Goal: Task Accomplishment & Management: Use online tool/utility

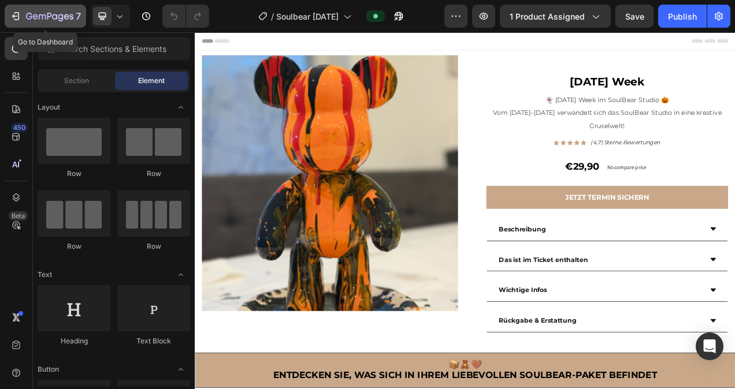
click at [17, 14] on icon "button" at bounding box center [16, 16] width 12 height 12
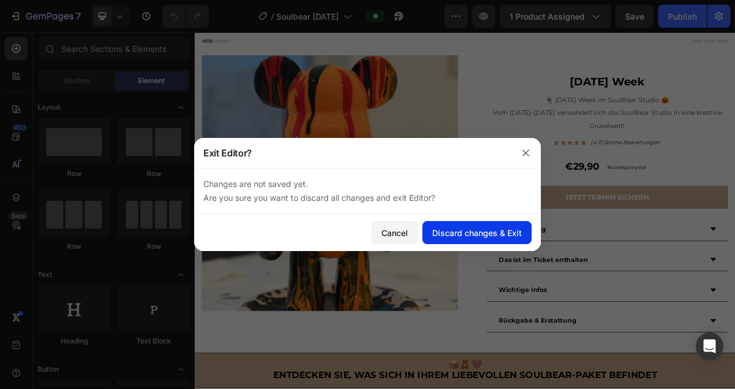
click at [450, 236] on div "Discard changes & Exit" at bounding box center [477, 233] width 90 height 12
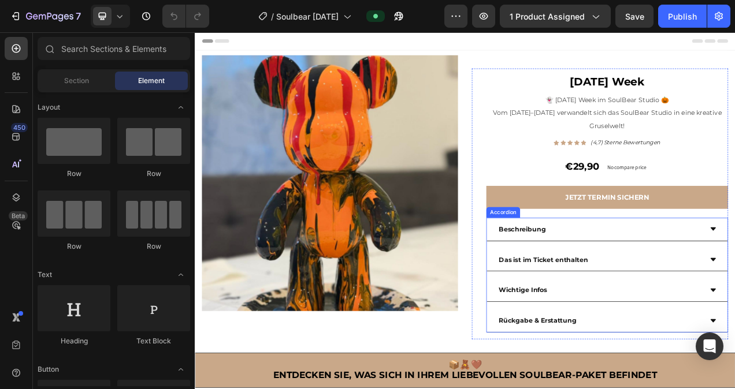
click at [685, 287] on div "Beschreibung" at bounding box center [714, 285] width 263 height 20
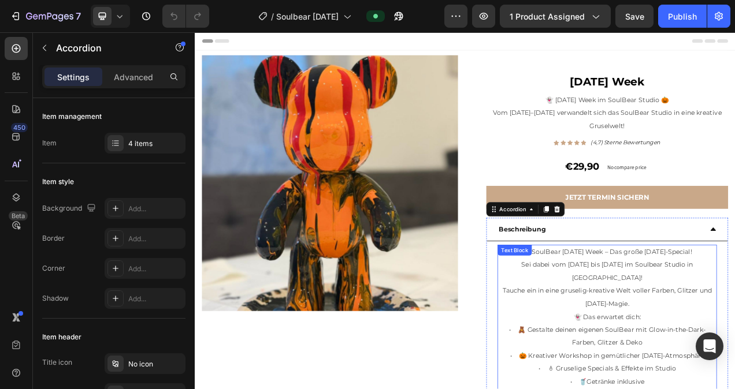
click at [691, 342] on p "Sei dabei vom 20. bis 25. Oktober im Soulbear Studio in Mechernich! Tauche ein …" at bounding box center [723, 356] width 279 height 66
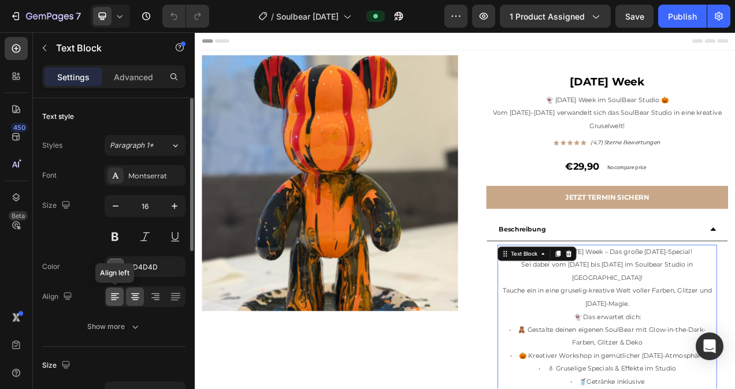
click at [114, 301] on icon at bounding box center [115, 297] width 12 height 12
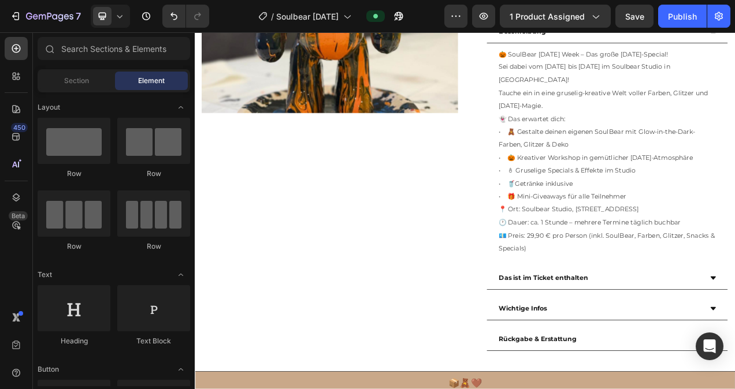
scroll to position [266, 0]
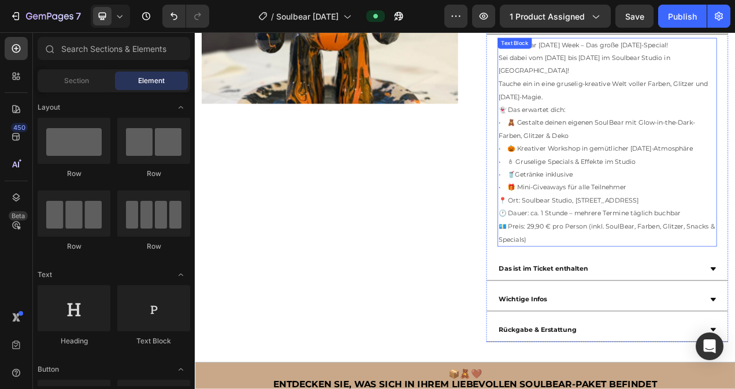
click at [673, 145] on p "👻 Das erwartet dich: • 🧸 Gestalte deinen eigenen SoulBear mit Glow-in-the-Dark-…" at bounding box center [723, 182] width 279 height 117
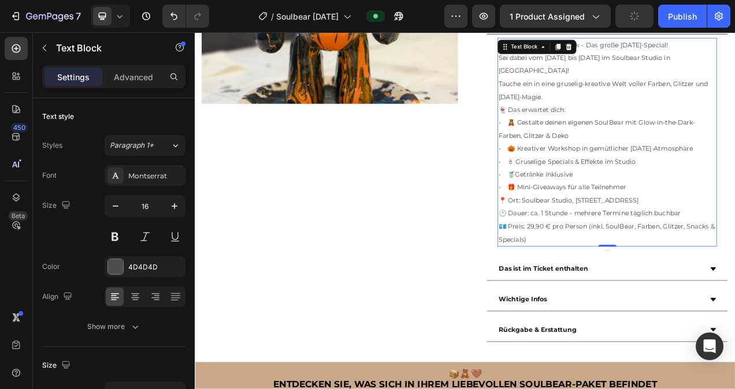
click at [600, 143] on span "• 🧸 Gestalte deinen eigenen SoulBear mit Glow-in-the-Dark-Farben, Glitzer & Deko" at bounding box center [710, 156] width 252 height 27
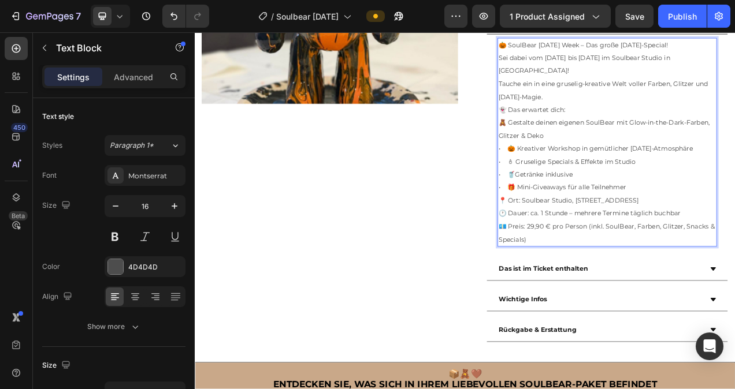
click at [598, 177] on span "• 🎃 Kreativer Workshop in gemütlicher Halloween-Atmosphäre" at bounding box center [708, 182] width 249 height 10
click at [598, 193] on span "• 🕯 Gruselige Specials & Effekte im Studio" at bounding box center [672, 198] width 176 height 10
click at [584, 143] on span "🧸 Gestalte deinen eigenen SoulBear mit Glow-in-the-Dark-Farben, Glitzer & Deko" at bounding box center [719, 156] width 271 height 27
click at [585, 177] on span "🎃 Kreativer Workshop in gemütlicher Halloween-Atmosphäre" at bounding box center [703, 182] width 238 height 10
click at [602, 210] on span "• 🥤Getränke inklusive" at bounding box center [631, 215] width 95 height 10
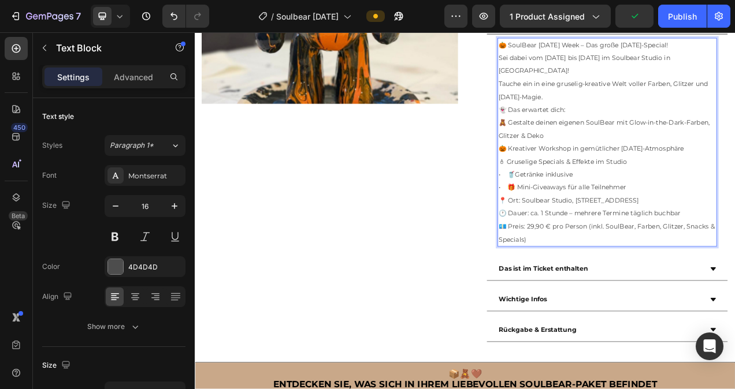
click at [602, 210] on span "• 🥤Getränke inklusive" at bounding box center [631, 215] width 95 height 10
click at [600, 226] on span "• 🎁 Mini-Giveaways für alle Teilnehmer" at bounding box center [666, 231] width 164 height 10
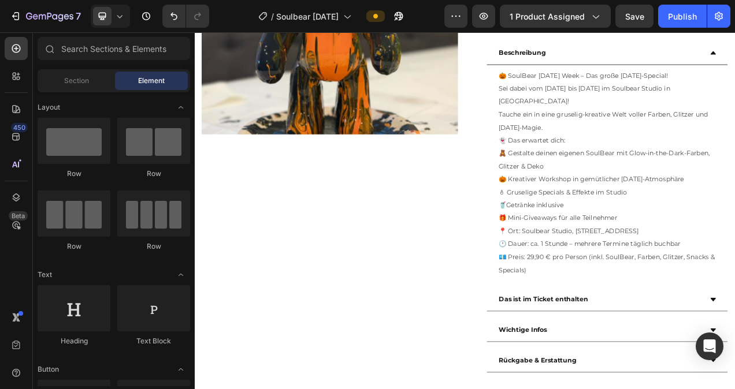
scroll to position [222, 0]
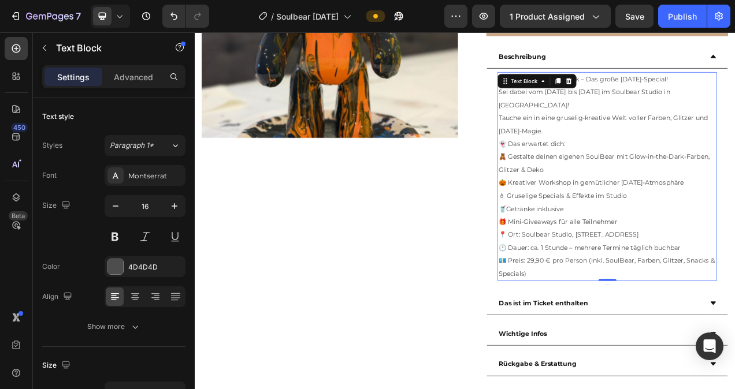
click at [698, 139] on p "Sei dabei vom 20. bis 25. Oktober im Soulbear Studio in Mechernich! Tauche ein …" at bounding box center [723, 134] width 279 height 66
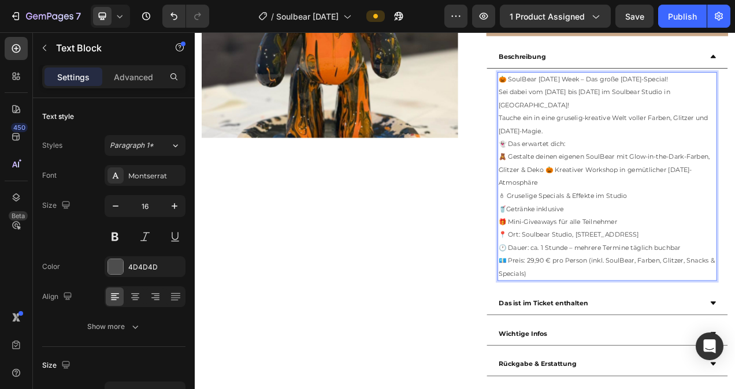
click at [584, 237] on span "🕯 Gruselige Specials & Effekte im Studio" at bounding box center [666, 242] width 165 height 10
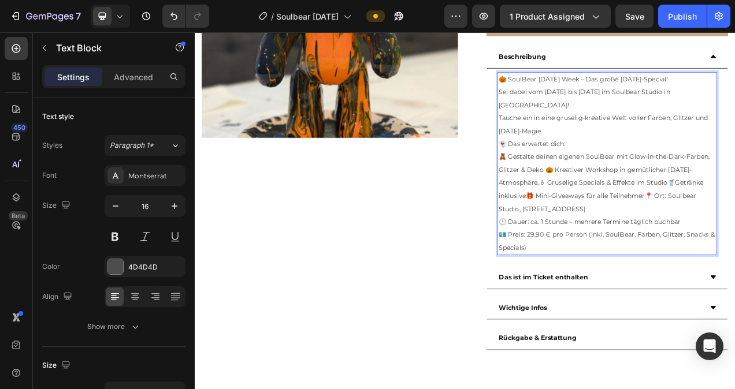
click at [734, 230] on span "🧸 Gestalte deinen eigenen SoulBear mit Glow-in-the-Dark-Farben, Glitzer & Deko …" at bounding box center [719, 225] width 271 height 77
click at [734, 232] on span "🧸 Gestalte deinen eigenen SoulBear mit Glow-in-the-Dark-Farben, Glitzer & Deko …" at bounding box center [719, 217] width 271 height 60
click at [734, 230] on span "🧸 Gestalte deinen eigenen SoulBear mit Glow-in-the-Dark-Farben, Glitzer & Deko …" at bounding box center [719, 217] width 271 height 60
click at [734, 229] on span "🧸 Gestalte deinen eigenen SoulBear mit Glow-in-the-Dark-Farben, Glitzer & Deko …" at bounding box center [719, 217] width 271 height 60
click at [734, 230] on span "🧸 Gestalte deinen eigenen SoulBear mit Glow-in-the-Dark-Farben, Glitzer & Deko …" at bounding box center [719, 217] width 271 height 60
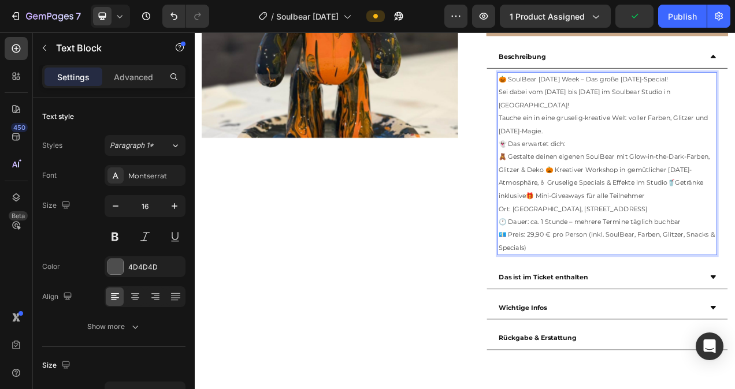
click at [597, 95] on span "🎃 SoulBear Halloween Week – Das große Halloween-Special!" at bounding box center [693, 93] width 218 height 10
click at [591, 97] on span "🎃 SoulBear Halloween Week – Das große Halloween-Special!" at bounding box center [693, 93] width 218 height 10
click at [595, 171] on span "👻 Das erwartet dich:" at bounding box center [627, 176] width 86 height 10
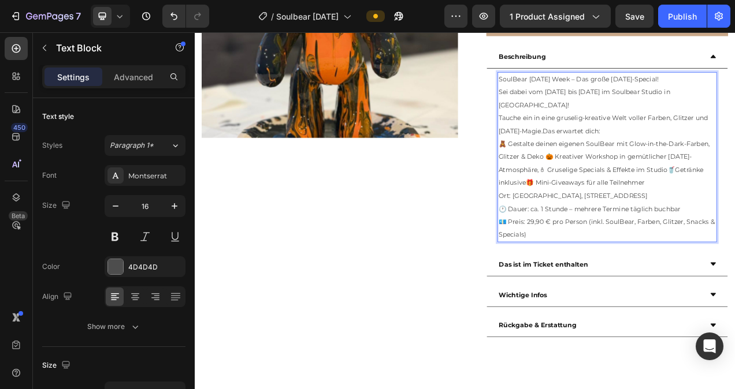
click at [638, 279] on p "Ort: Soulbear Studio, Kölnerstraße 108, 53894 Mechernich 🕐 Dauer: ca. 1 Stunde …" at bounding box center [723, 267] width 279 height 66
click at [636, 280] on p "Ort: Soulbear Studio, Kölnerstraße 108, 53894 Mechernich 🕐 Dauer: ca. 1 Stunde …" at bounding box center [723, 267] width 279 height 66
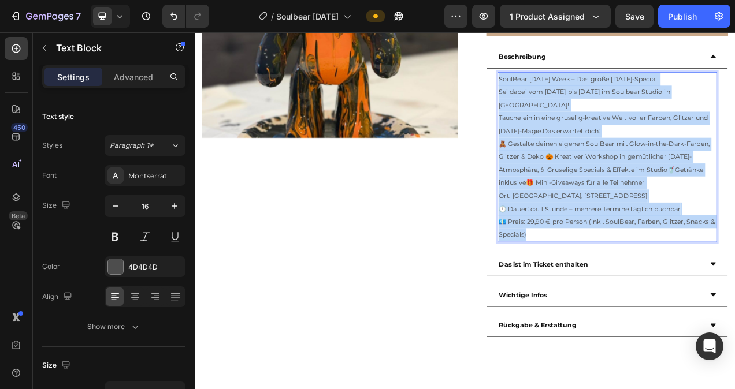
drag, startPoint x: 636, startPoint y: 280, endPoint x: 578, endPoint y: 95, distance: 193.8
click at [583, 95] on div "SoulBear Halloween Week – Das große Halloween-Special! Sei dabei vom 20. bis 25…" at bounding box center [723, 193] width 281 height 218
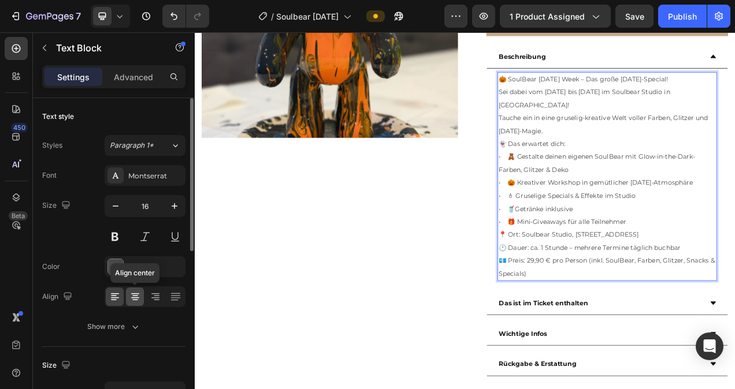
click at [133, 295] on icon at bounding box center [135, 297] width 12 height 12
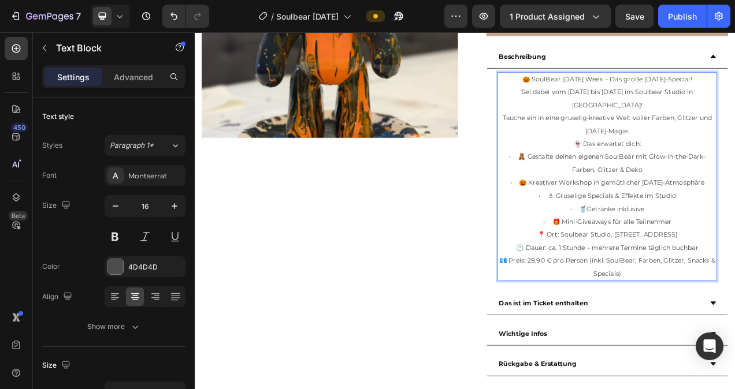
click at [609, 187] on span "• 🧸 Gestalte deinen eigenen SoulBear mit Glow-in-the-Dark-Farben, Glitzer & Deko" at bounding box center [723, 200] width 252 height 27
click at [602, 221] on span "• 🎃 Kreativer Workshop in gemütlicher Halloween-Atmosphäre" at bounding box center [723, 226] width 249 height 10
click at [647, 237] on span "• 🕯 Gruselige Specials & Effekte im Studio" at bounding box center [723, 242] width 176 height 10
click at [686, 254] on span "• 🥤Getränke inklusive" at bounding box center [723, 259] width 95 height 10
click at [653, 270] on span "• 🎁 Mini-Giveaways für alle Teilnehmer" at bounding box center [724, 275] width 164 height 10
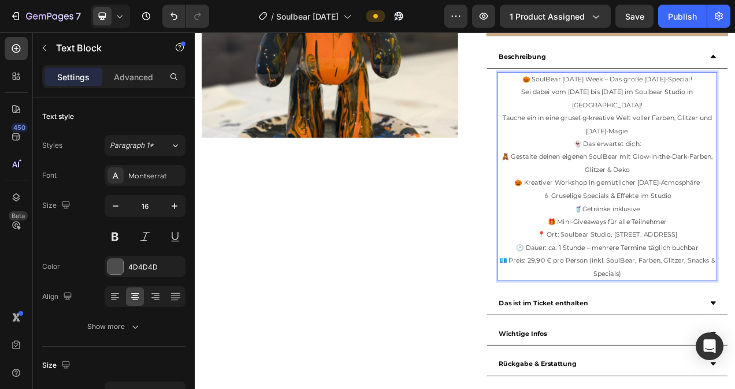
click at [734, 328] on p "📍 Ort: Soulbear Studio, Kölnerstraße 108, 53894 Mechernich 🕐 Dauer: ca. 1 Stund…" at bounding box center [723, 317] width 279 height 66
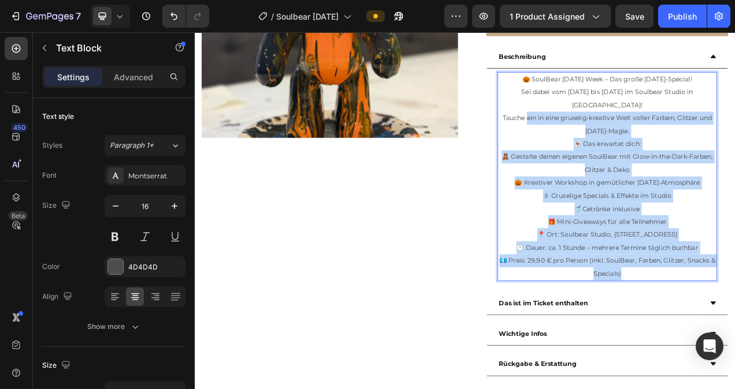
drag, startPoint x: 754, startPoint y: 330, endPoint x: 617, endPoint y: 123, distance: 248.3
click at [617, 123] on div "🎃 SoulBear Halloween Week – Das große Halloween-Special! Sei dabei vom 20. bis …" at bounding box center [723, 218] width 281 height 269
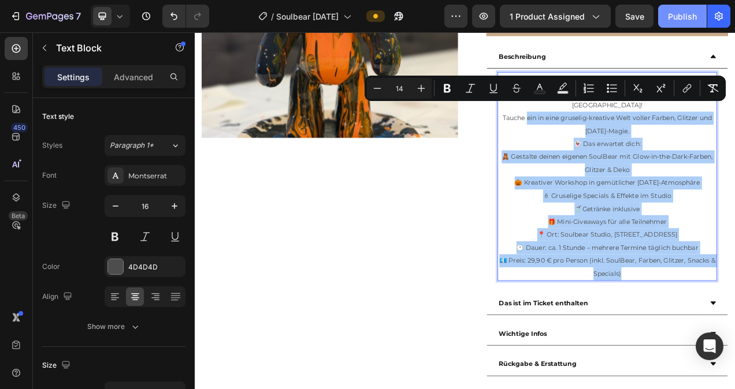
click at [675, 17] on div "Publish" at bounding box center [682, 16] width 29 height 12
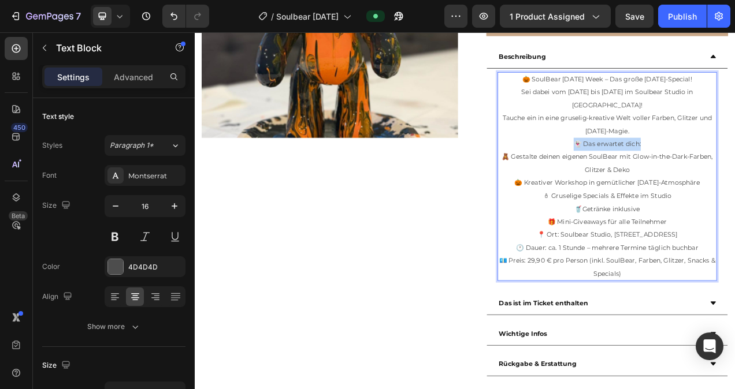
drag, startPoint x: 767, startPoint y: 162, endPoint x: 679, endPoint y: 165, distance: 88.4
click at [679, 168] on p "👻 Das erwartet dich: 🧸 Gestalte deinen eigenen SoulBear mit Glow-in-the-Dark-Fa…" at bounding box center [723, 226] width 279 height 117
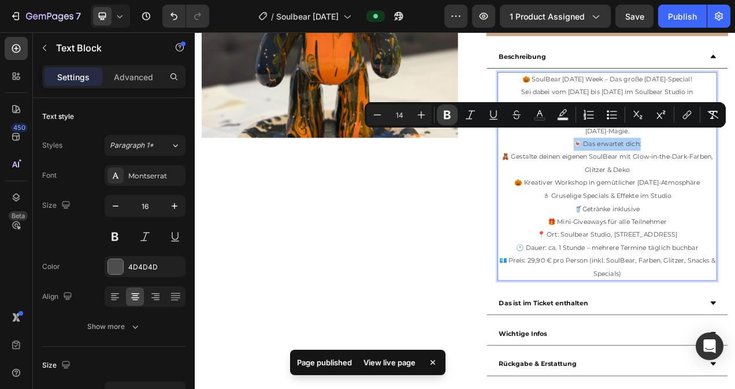
click at [453, 115] on button "Bold" at bounding box center [447, 115] width 21 height 21
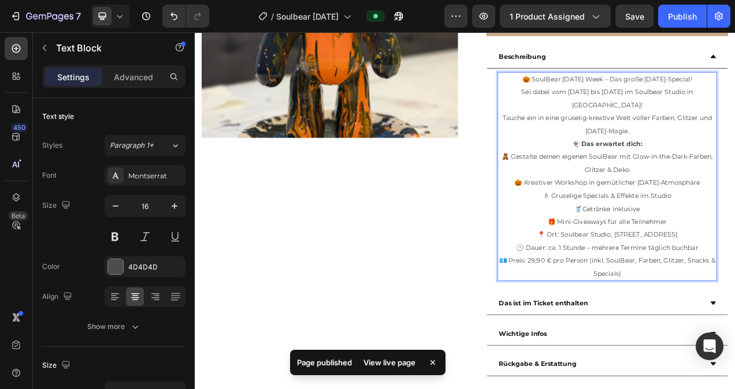
click at [712, 94] on span "🎃 SoulBear Halloween Week – Das große Halloween-Special!" at bounding box center [723, 93] width 218 height 10
drag, startPoint x: 712, startPoint y: 95, endPoint x: 594, endPoint y: 98, distance: 118.4
click at [595, 100] on p "🎃 SoulBear Halloween Week – Das große Halloween-Special!" at bounding box center [723, 93] width 279 height 17
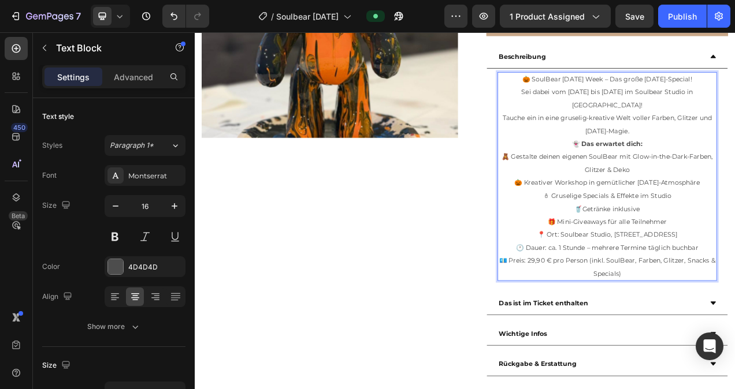
click at [629, 255] on p "👻 Das erwartet dich: 🧸 Gestalte deinen eigenen SoulBear mit Glow-in-the-Dark-Fa…" at bounding box center [723, 226] width 279 height 117
click at [734, 267] on p "👻 Das erwartet dich: 🧸 Gestalte deinen eigenen SoulBear mit Glow-in-the-Dark-Fa…" at bounding box center [723, 226] width 279 height 117
click at [734, 145] on p "Sei dabei vom 20. bis 25. Oktober im Soulbear Studio in Mechernich! Tauche ein …" at bounding box center [723, 134] width 279 height 66
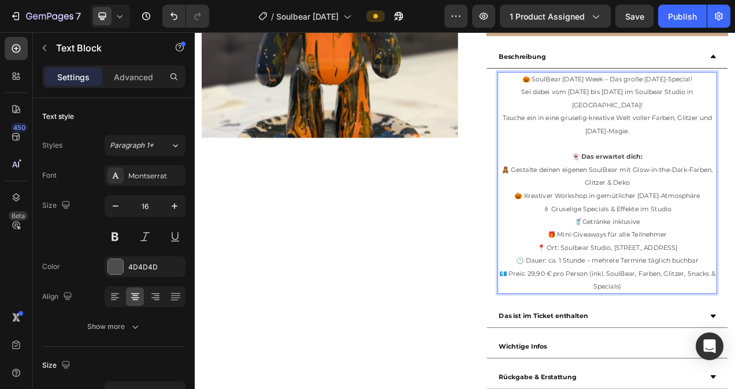
click at [734, 281] on p "👻 Das erwartet dich: 🧸 Gestalte deinen eigenen SoulBear mit Glow-in-the-Dark-Fa…" at bounding box center [723, 242] width 279 height 117
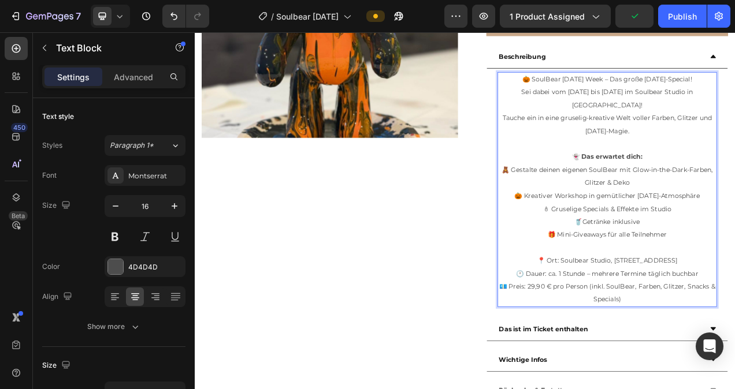
drag, startPoint x: 597, startPoint y: 316, endPoint x: 841, endPoint y: 317, distance: 243.7
click at [734, 318] on p "📍 Ort: Soulbear Studio, Kölnerstraße 108, 53894 Mechernich 🕐 Dauer: ca. 1 Stund…" at bounding box center [723, 351] width 279 height 66
click at [630, 94] on span "nremmoK🎃 SoulBear Halloween Week – Das große Halloween-Special!" at bounding box center [723, 93] width 259 height 10
click at [625, 93] on span "nremm🎃 SoulBear Halloween Week – Das große Halloween-Special!" at bounding box center [723, 93] width 248 height 10
click at [608, 94] on span "nre🎃 SoulBear Halloween Week – Das große Halloween-Special!" at bounding box center [723, 93] width 231 height 10
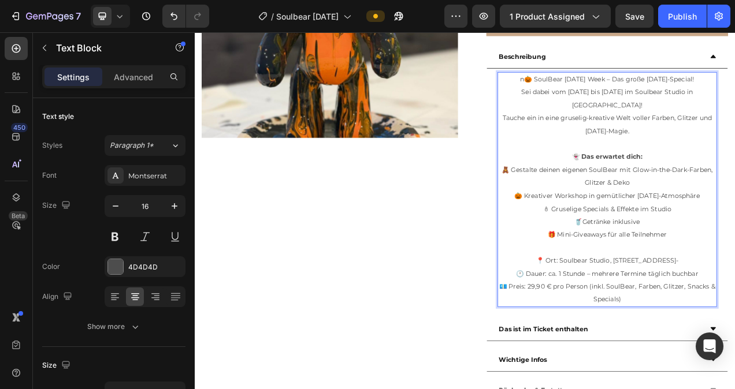
click at [612, 92] on span "n🎃 SoulBear Halloween Week – Das große Halloween-Special!" at bounding box center [723, 93] width 223 height 10
click at [734, 318] on p "📍 Ort: Soulbear Studio, Kölnerstraße 108, 53894 Mechernich- 🕐 Dauer: ca. 1 Stun…" at bounding box center [723, 351] width 279 height 66
click at [734, 321] on span "📍 Ort: Soulbear Studio, Kölnerstraße 108, 53894 Mechernich-K" at bounding box center [724, 326] width 180 height 10
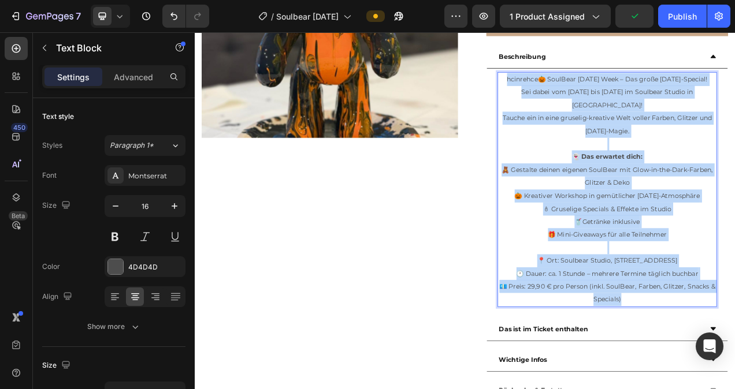
drag, startPoint x: 750, startPoint y: 382, endPoint x: 581, endPoint y: 94, distance: 333.7
click at [583, 94] on div "hcinrehce🎃 SoulBear Halloween Week – Das große Halloween-Special! Sei dabei vom…" at bounding box center [723, 234] width 281 height 301
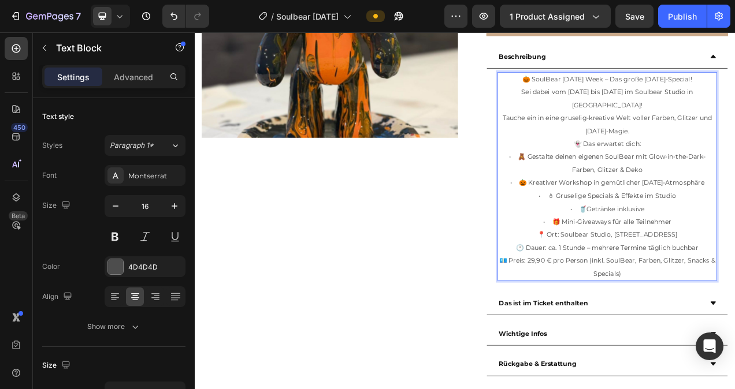
click at [609, 187] on span "• 🧸 Gestalte deinen eigenen SoulBear mit Glow-in-the-Dark-Farben, Glitzer & Deko" at bounding box center [723, 200] width 252 height 27
click at [603, 221] on span "• 🎃 Kreativer Workshop in gemütlicher Halloween-Atmosphäre" at bounding box center [723, 226] width 249 height 10
click at [602, 221] on span "• 🎃 Kreativer Workshop in gemütlicher Halloween-Atmosphäre" at bounding box center [723, 226] width 243 height 10
click at [604, 221] on span "•🎃 Kreativer Workshop in gemütlicher Halloween-Atmosphäre" at bounding box center [724, 226] width 240 height 10
click at [645, 237] on span "• 🕯 Gruselige Specials & Effekte im Studio" at bounding box center [723, 242] width 176 height 10
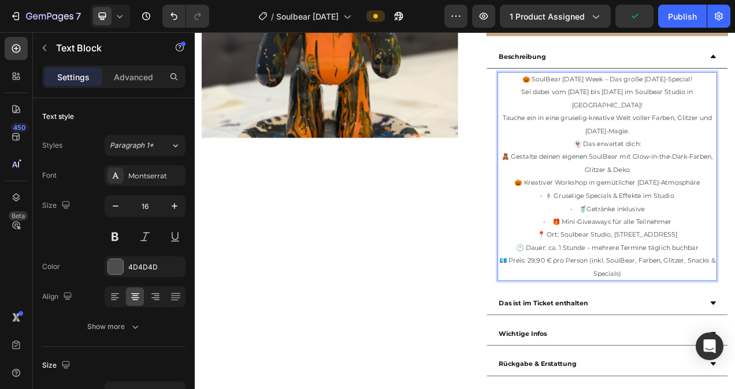
click at [646, 237] on span "• 🕯 Gruselige Specials & Effekte im Studio" at bounding box center [724, 242] width 172 height 10
click at [644, 237] on span "•🕯 Gruselige Specials & Effekte im Studio" at bounding box center [723, 242] width 167 height 10
click at [688, 254] on span "• 🥤Getränke inklusive" at bounding box center [723, 259] width 95 height 10
click at [651, 270] on span "• 🎁 Mini-Giveaways für alle Teilnehmer" at bounding box center [724, 275] width 164 height 10
click at [734, 168] on p "👻 Das erwartet dich: 🧸 Gestalte deinen eigenen SoulBear mit Glow-in-the-Dark-Fa…" at bounding box center [723, 226] width 279 height 117
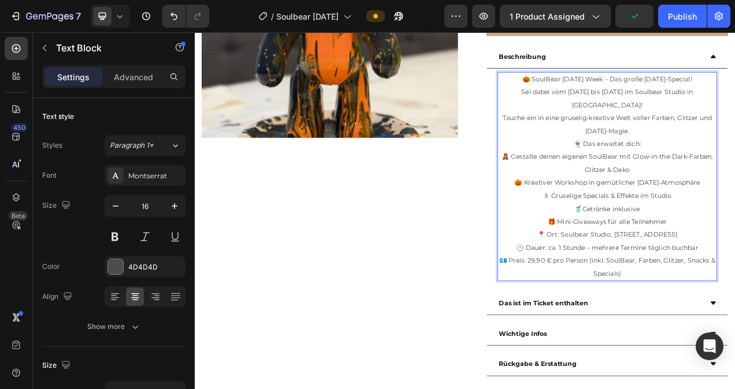
drag, startPoint x: 768, startPoint y: 163, endPoint x: 679, endPoint y: 161, distance: 89.0
click at [679, 168] on p "👻 Das erwartet dich: 🧸 Gestalte deinen eigenen SoulBear mit Glow-in-the-Dark-Fa…" at bounding box center [723, 226] width 279 height 117
click at [734, 147] on p "Sei dabei vom 20. bis 25. Oktober im Soulbear Studio in Mechernich! Tauche ein …" at bounding box center [723, 134] width 279 height 66
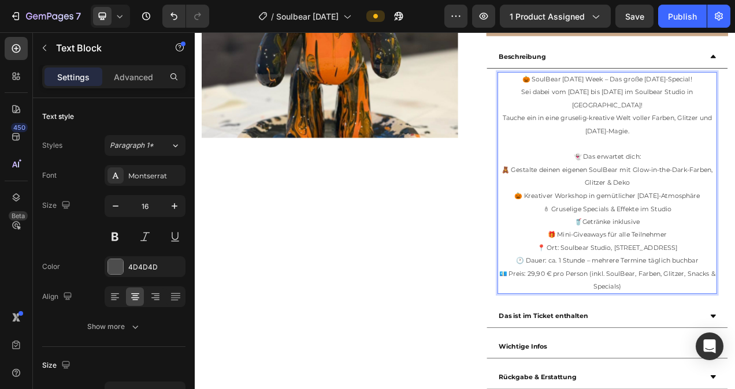
click at [734, 280] on p "👻 Das erwartet dich: 🧸 Gestalte deinen eigenen SoulBear mit Glow-in-the-Dark-Fa…" at bounding box center [723, 242] width 279 height 117
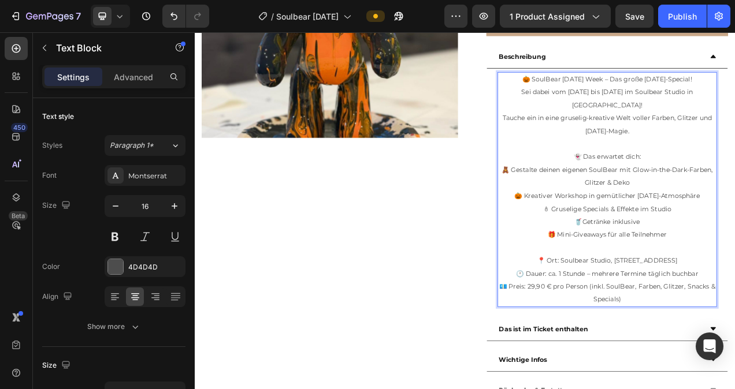
click at [734, 184] on p "👻 Das erwartet dich: 🧸 Gestalte deinen eigenen SoulBear mit Glow-in-the-Dark-Fa…" at bounding box center [723, 242] width 279 height 117
drag, startPoint x: 761, startPoint y: 179, endPoint x: 676, endPoint y: 183, distance: 85.6
click at [676, 184] on p "👻 Das erwartet dich: 🧸 Gestalte deinen eigenen SoulBear mit Glow-in-the-Dark-Fa…" at bounding box center [723, 242] width 279 height 117
click at [449, 137] on img at bounding box center [368, 4] width 329 height 329
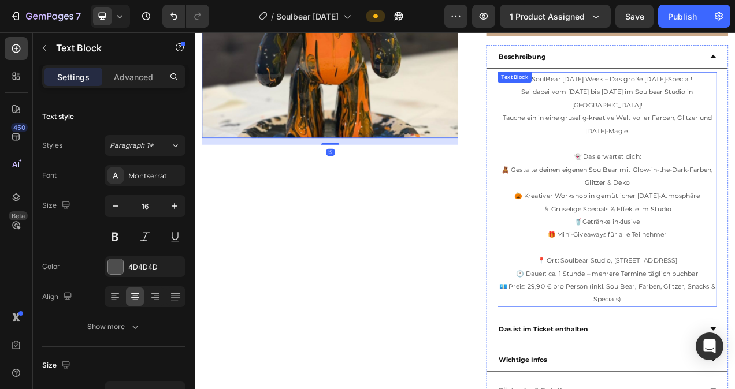
click at [734, 184] on p "👻 Das erwartet dich: 🧸 Gestalte deinen eigenen SoulBear mit Glow-in-the-Dark-Fa…" at bounding box center [723, 242] width 279 height 117
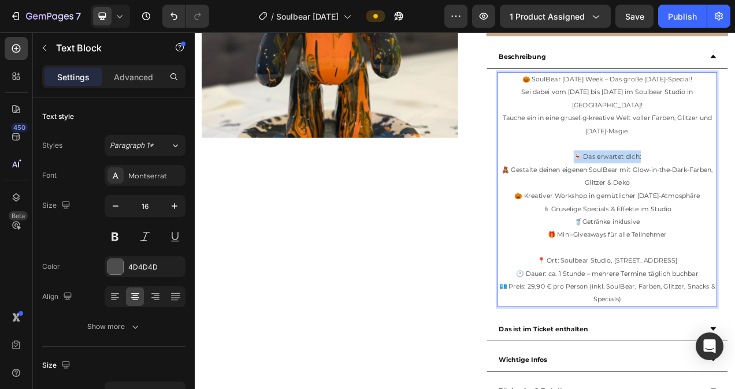
drag, startPoint x: 736, startPoint y: 181, endPoint x: 672, endPoint y: 183, distance: 63.6
click at [672, 184] on p "👻 Das erwartet dich: 🧸 Gestalte deinen eigenen SoulBear mit Glow-in-the-Dark-Fa…" at bounding box center [723, 242] width 279 height 117
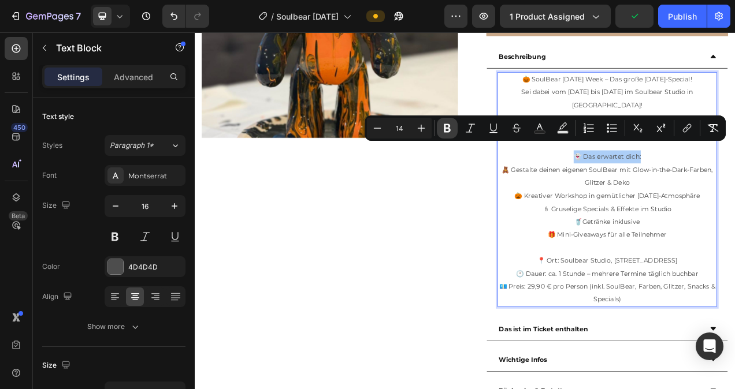
click at [450, 131] on icon "Editor contextual toolbar" at bounding box center [447, 128] width 12 height 12
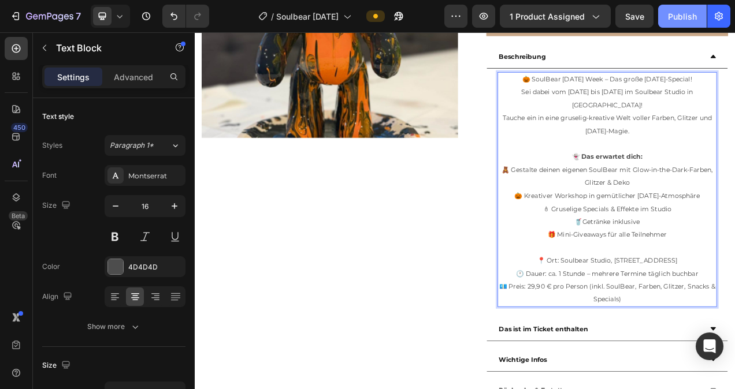
click at [685, 21] on div "Publish" at bounding box center [682, 16] width 29 height 12
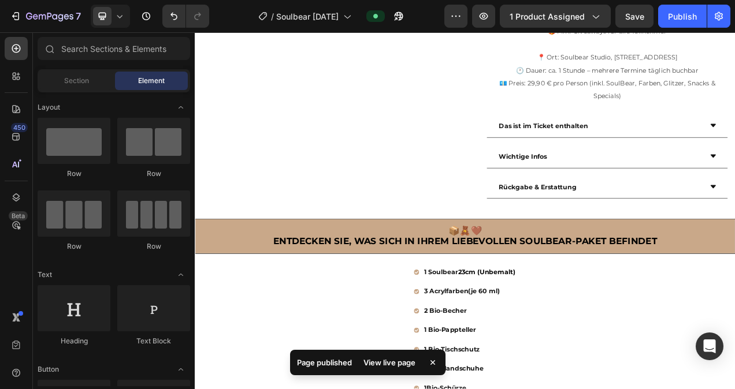
scroll to position [444, 0]
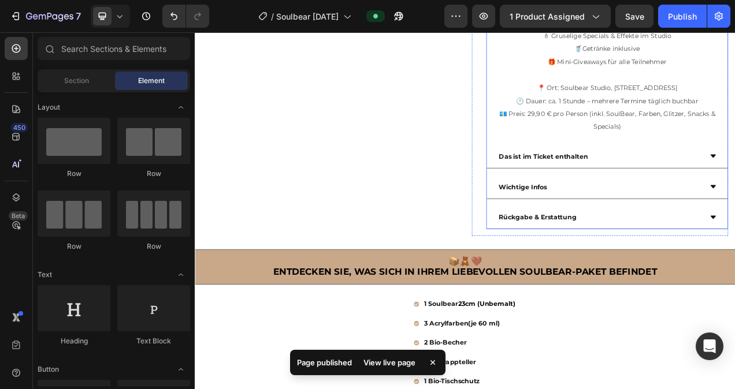
click at [734, 182] on div "Das ist im Ticket enthalten" at bounding box center [714, 192] width 263 height 20
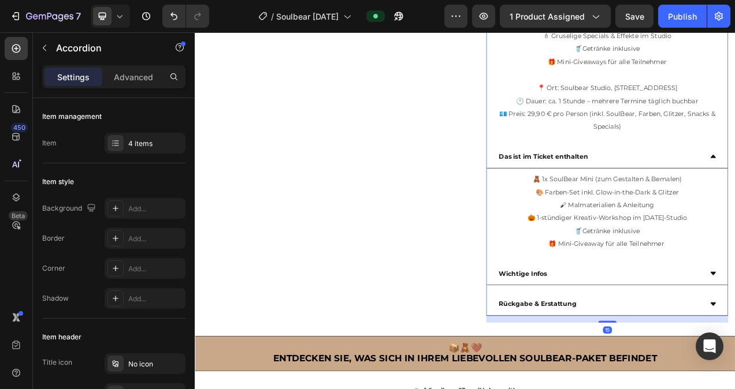
click at [734, 182] on div "Das ist im Ticket enthalten" at bounding box center [714, 192] width 263 height 20
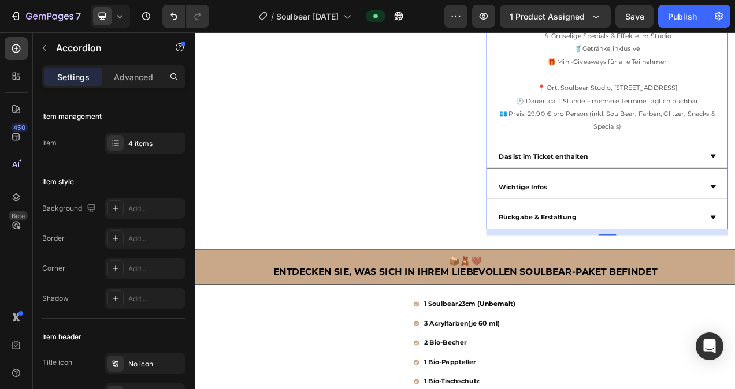
click at [734, 228] on div "Wichtige Infos" at bounding box center [714, 231] width 263 height 20
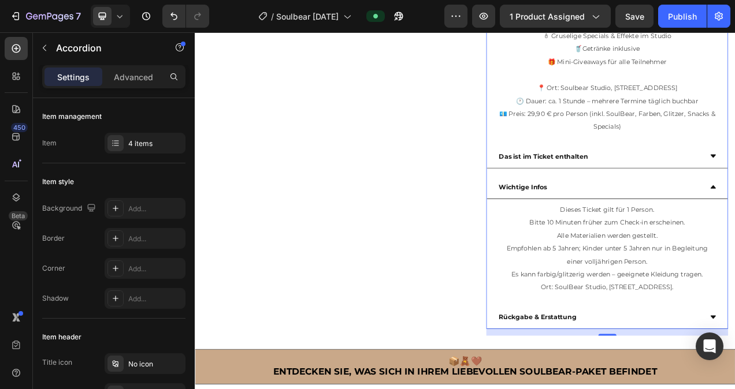
click at [734, 228] on div "Wichtige Infos" at bounding box center [714, 231] width 263 height 20
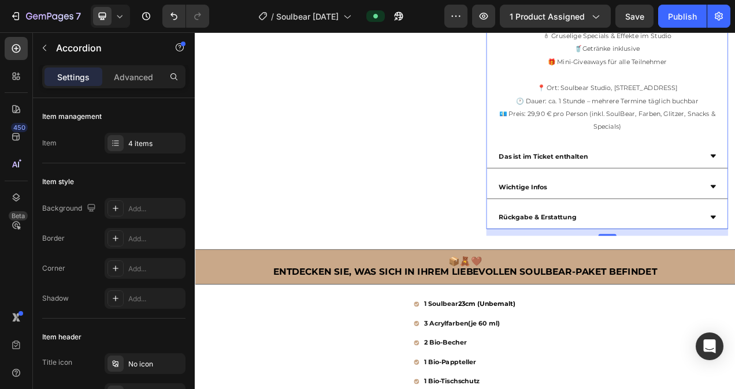
click at [702, 260] on div "Rückgabe & Erstattung" at bounding box center [714, 270] width 263 height 20
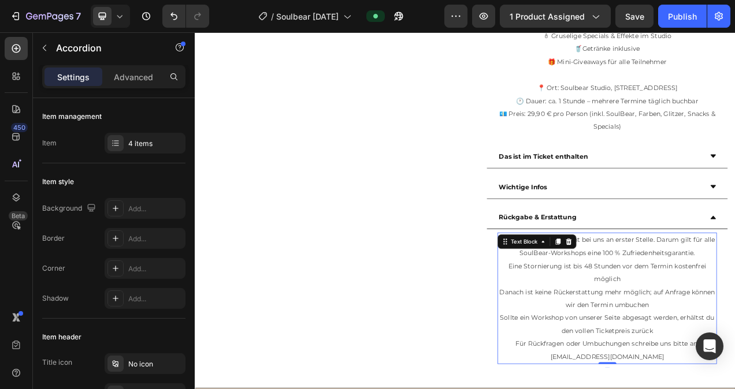
click at [655, 308] on span "Deine Zufriedenheit steht bei uns an erster Stelle. Darum gilt für alle SoulBea…" at bounding box center [723, 307] width 277 height 27
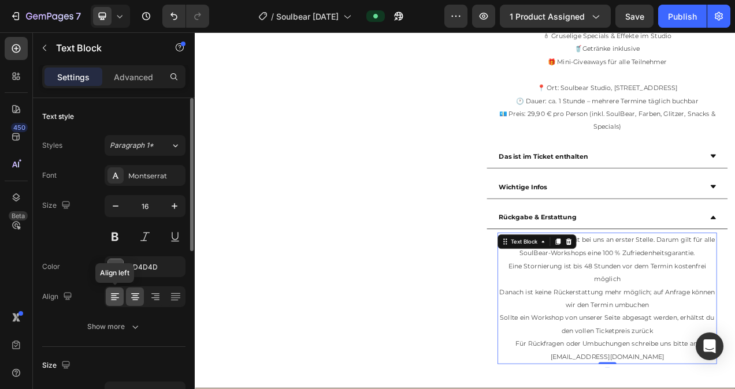
click at [116, 295] on icon at bounding box center [115, 297] width 12 height 12
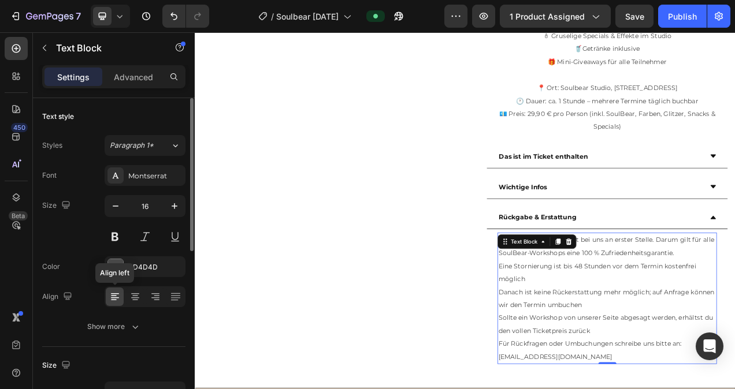
click at [116, 295] on icon at bounding box center [115, 297] width 12 height 12
click at [132, 293] on icon at bounding box center [135, 293] width 8 height 1
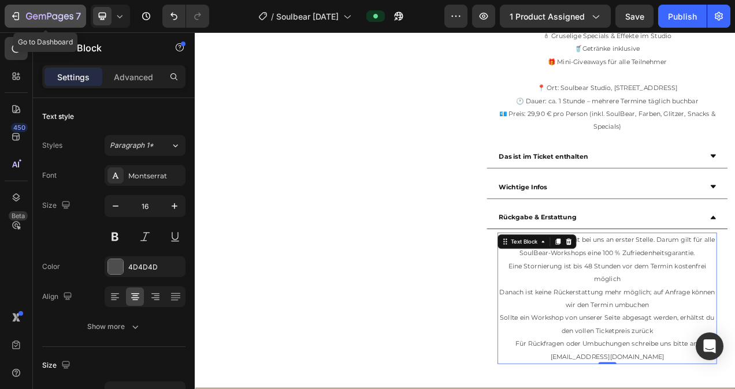
click at [17, 14] on icon "button" at bounding box center [16, 16] width 12 height 12
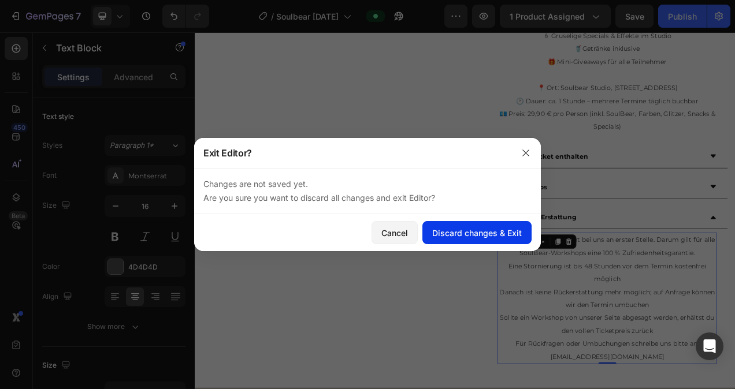
click at [494, 236] on div "Discard changes & Exit" at bounding box center [477, 233] width 90 height 12
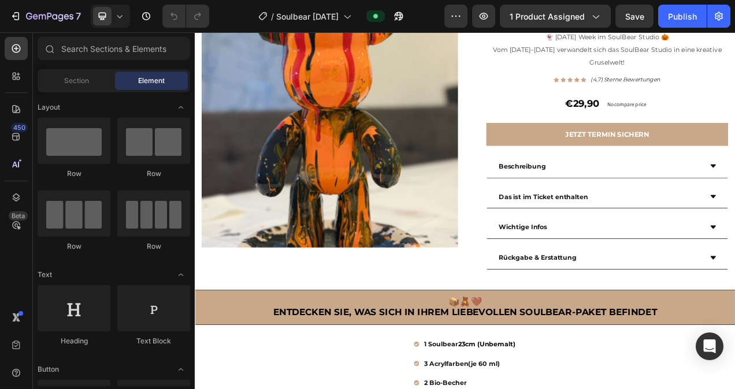
scroll to position [120, 0]
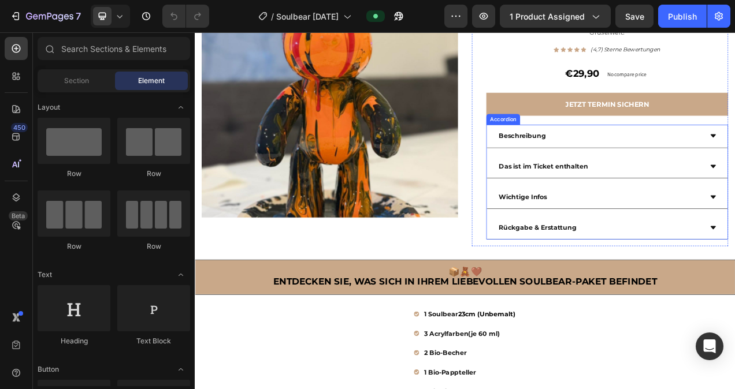
click at [734, 158] on div "Beschreibung" at bounding box center [714, 166] width 263 height 20
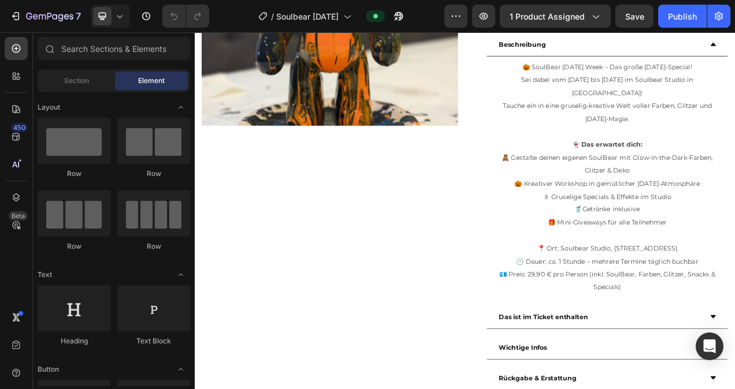
scroll to position [260, 0]
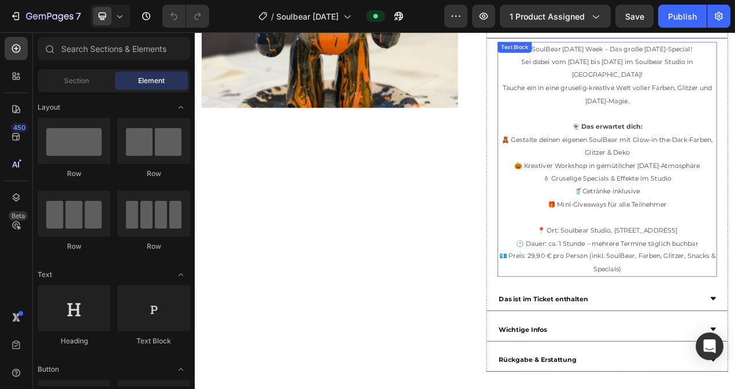
click at [734, 282] on span "📍 Ort: Soulbear Studio, Kölnerstraße 108, 53894 Mechernich" at bounding box center [724, 287] width 180 height 10
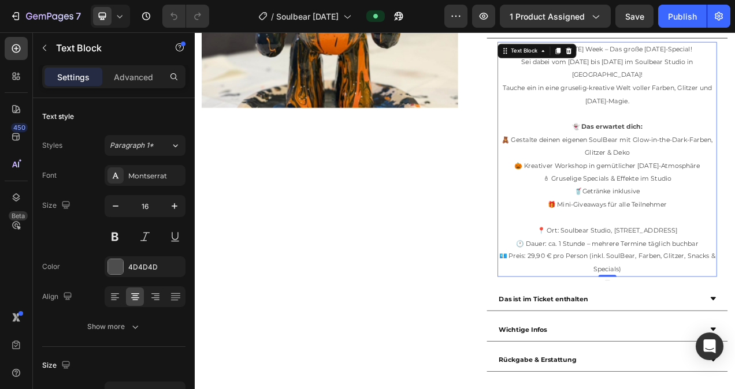
click at [734, 282] on span "📍 Ort: Soulbear Studio, Kölnerstraße 108, 53894 Mechernich" at bounding box center [724, 287] width 180 height 10
drag, startPoint x: 839, startPoint y: 274, endPoint x: 792, endPoint y: 277, distance: 46.8
click at [734, 279] on p "📍 Ort: Soulbear Studio, Kölnerstraße 108, 53894 Mechernich 🕐 Dauer: ca. 1 Stund…" at bounding box center [723, 312] width 279 height 66
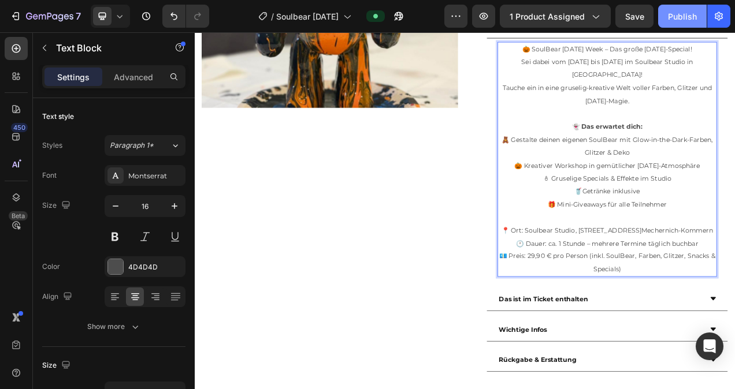
click at [681, 16] on div "Publish" at bounding box center [682, 16] width 29 height 12
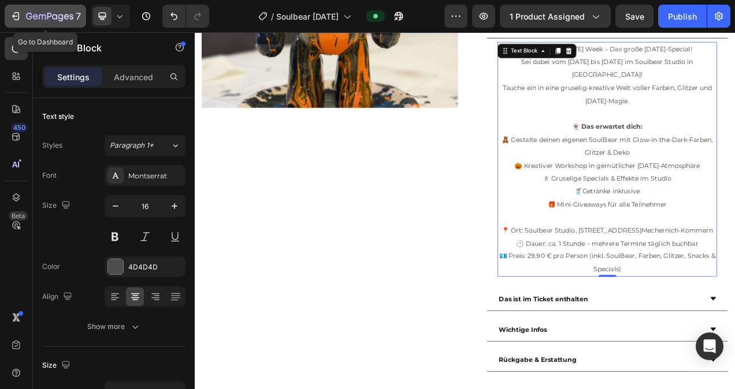
click at [21, 17] on icon "button" at bounding box center [16, 16] width 12 height 12
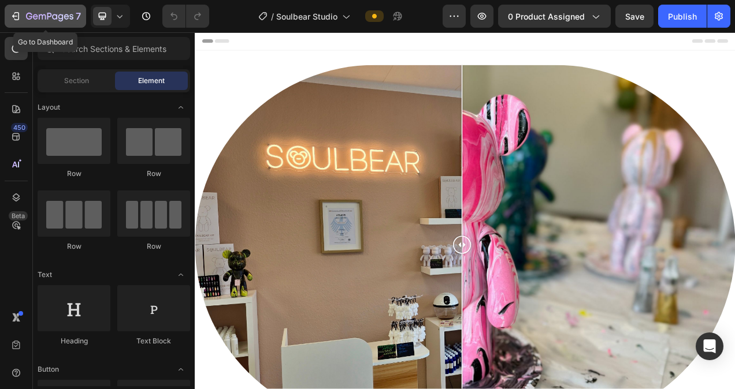
click at [17, 10] on div "7" at bounding box center [45, 16] width 71 height 14
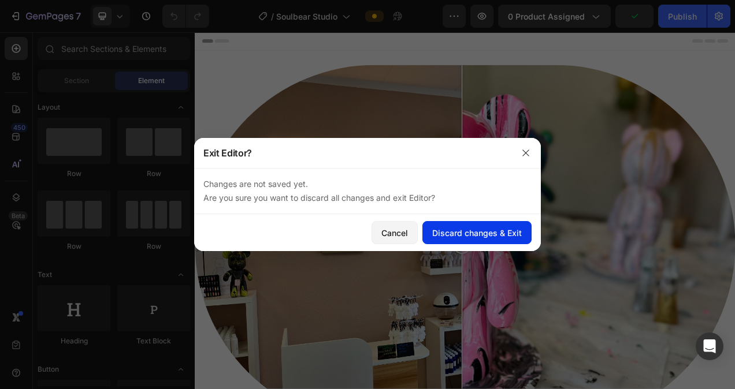
click at [454, 229] on div "Discard changes & Exit" at bounding box center [477, 233] width 90 height 12
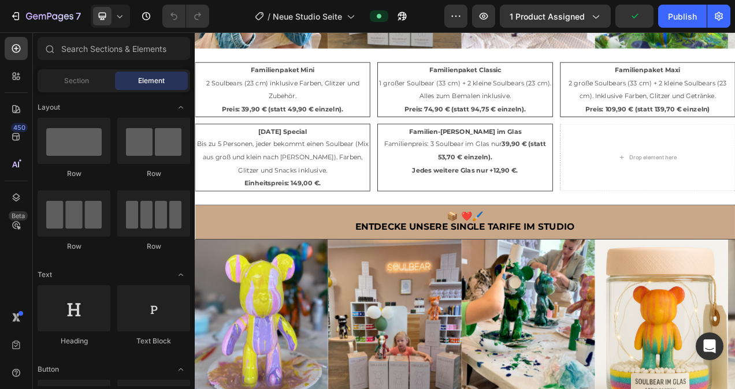
scroll to position [1121, 0]
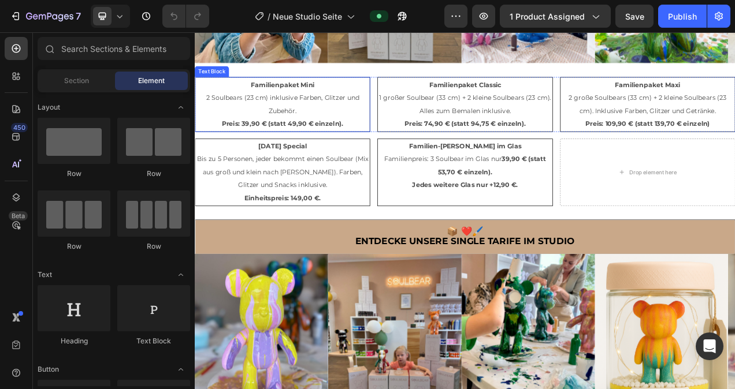
click at [360, 98] on p "Familienpaket Mini" at bounding box center [306, 100] width 221 height 17
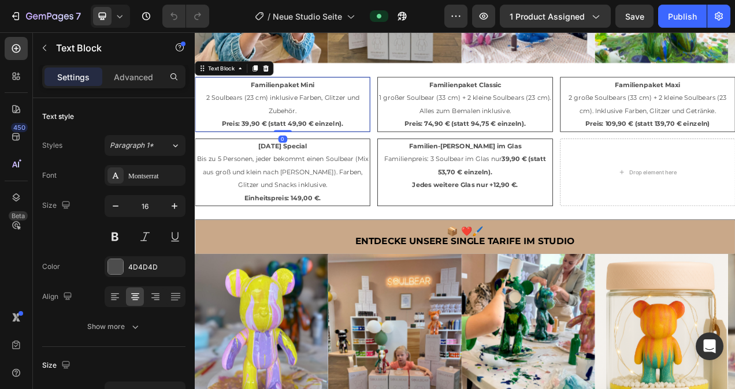
click at [360, 98] on p "Familienpaket Mini" at bounding box center [306, 100] width 221 height 17
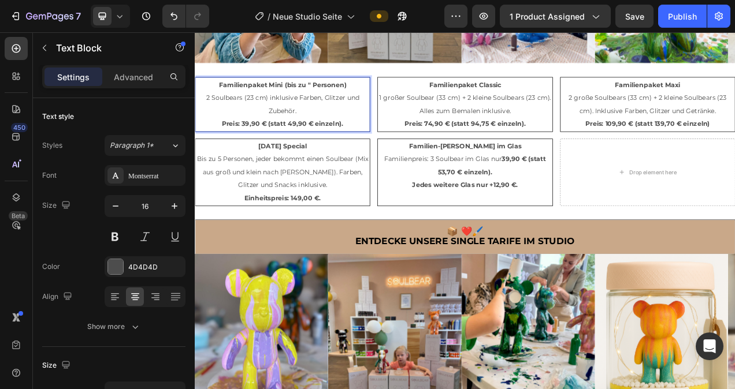
click at [344, 99] on strong "Familienpaket Mini (bis zu " Personen)" at bounding box center [306, 100] width 163 height 10
click at [391, 102] on p "Familienpaket Mini (bis zu 2 Personen)" at bounding box center [306, 100] width 221 height 17
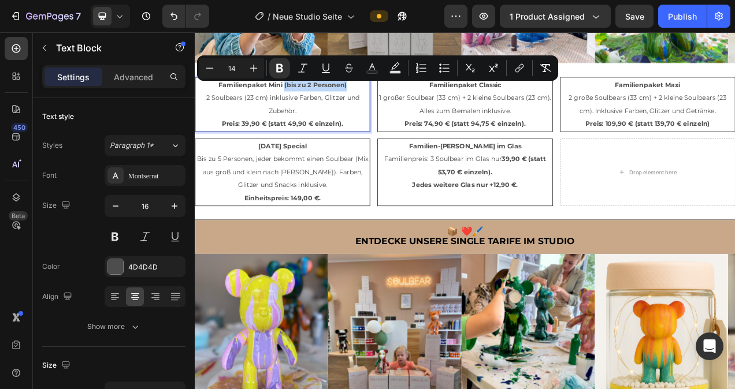
drag, startPoint x: 391, startPoint y: 102, endPoint x: 308, endPoint y: 105, distance: 83.2
click at [308, 105] on p "Familienpaket Mini (bis zu 2 Personen)" at bounding box center [306, 100] width 221 height 17
copy strong "(bis zu 2 Personen)"
click at [400, 103] on p "Familienpaket Mini (bis zu 2 Personen)" at bounding box center [306, 100] width 221 height 17
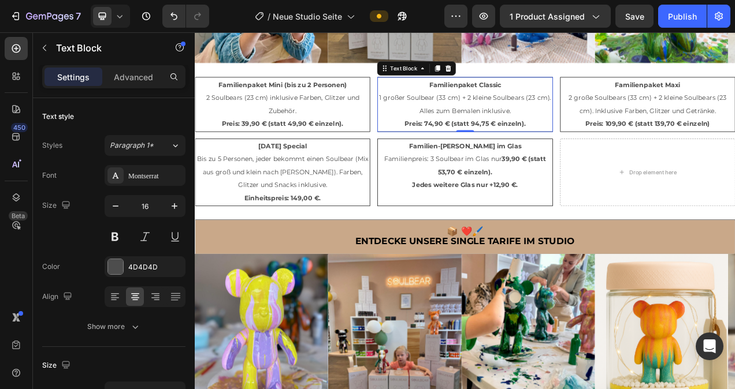
click at [595, 100] on p "Familienpaket Classic 1 großer Soulbear (33 cm) + 2 kleine Soulbears (23 cm). A…" at bounding box center [540, 125] width 221 height 66
click at [594, 100] on p "Familienpaket Classic 1 großer Soulbear (33 cm) + 2 kleine Soulbears (23 cm). A…" at bounding box center [540, 125] width 221 height 66
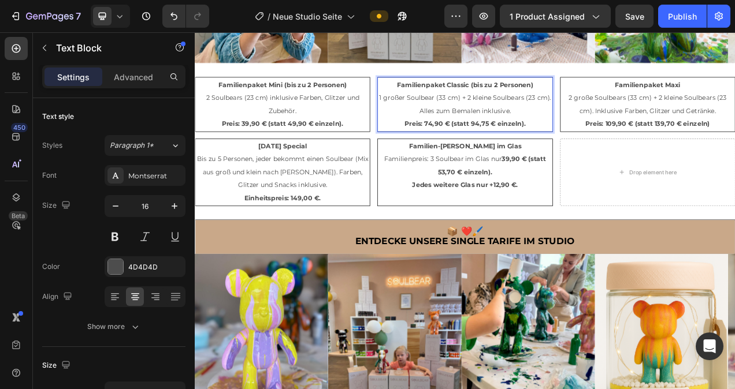
click at [578, 99] on strong "Familienpaket Classic (bis zu 2 Personen)" at bounding box center [540, 100] width 175 height 10
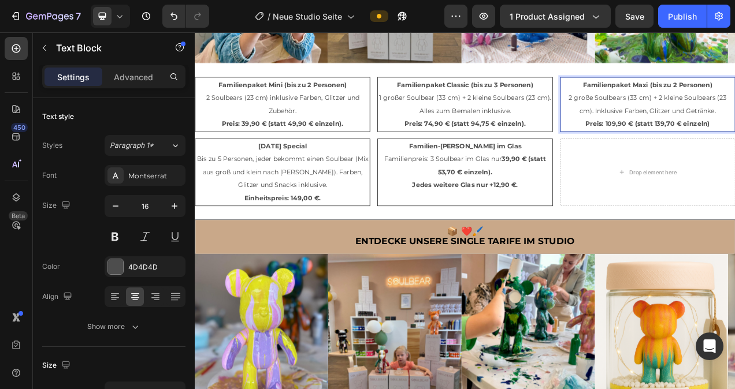
click at [359, 181] on p "Family Day Special Bis zu 5 Personen, jeder bekommt einen Soulbear (Mix aus gro…" at bounding box center [306, 212] width 221 height 83
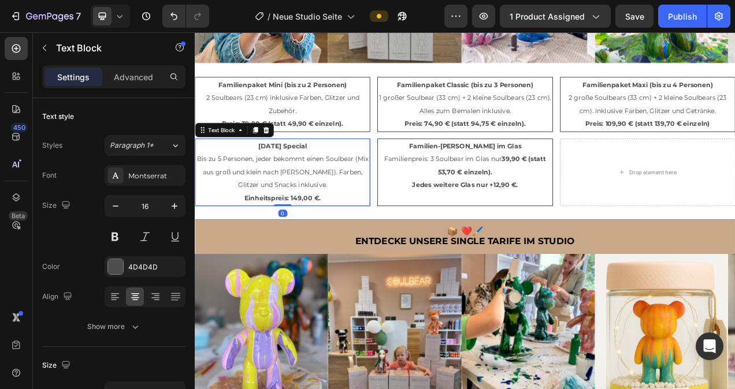
click at [359, 181] on p "Family Day Special Bis zu 5 Personen, jeder bekommt einen Soulbear (Mix aus gro…" at bounding box center [306, 212] width 221 height 83
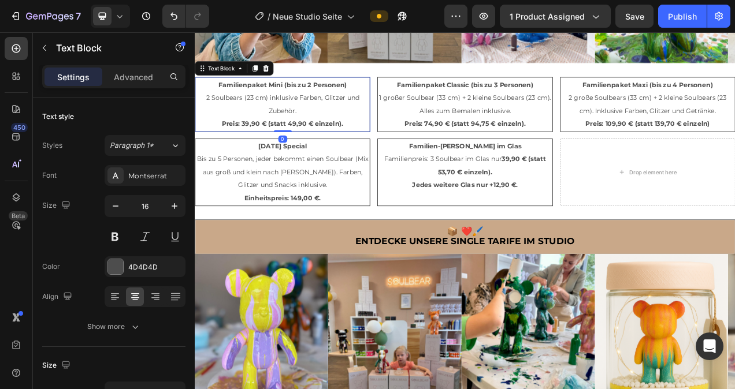
click at [398, 100] on p "Familienpaket Mini (bis zu 2 Personen)" at bounding box center [306, 100] width 221 height 17
click at [689, 21] on div "Publish" at bounding box center [682, 16] width 29 height 12
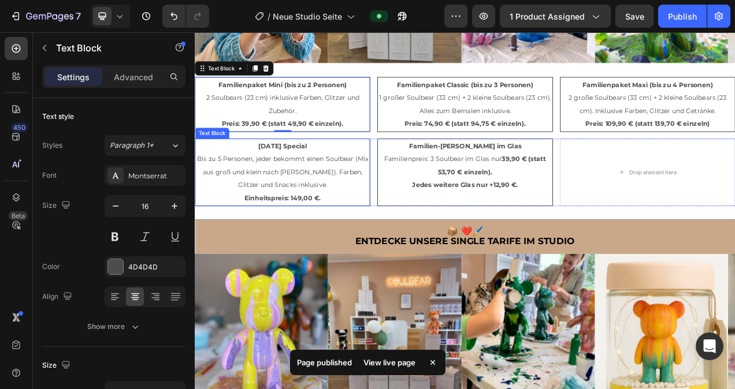
click at [361, 182] on p "Family Day Special Bis zu 5 Personen, jeder bekommt einen Soulbear (Mix aus gro…" at bounding box center [306, 212] width 221 height 83
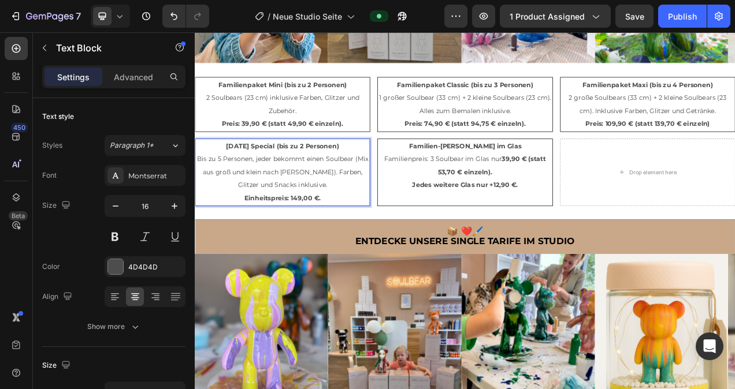
click at [341, 182] on strong "Family Day Special (bis zu 2 Personen)" at bounding box center [306, 179] width 145 height 10
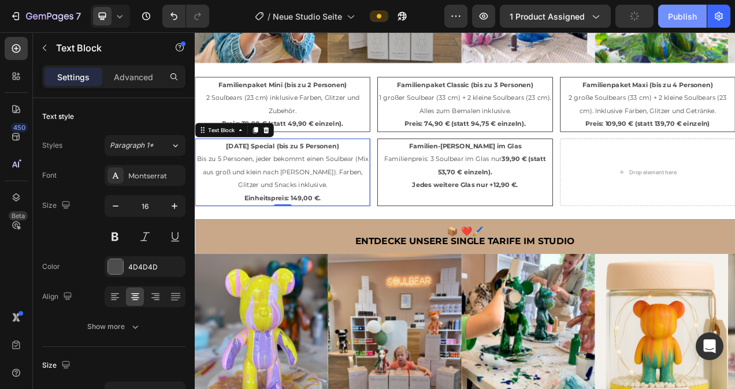
click at [682, 20] on div "Publish" at bounding box center [682, 16] width 29 height 12
click at [681, 20] on div "Publish" at bounding box center [682, 16] width 29 height 12
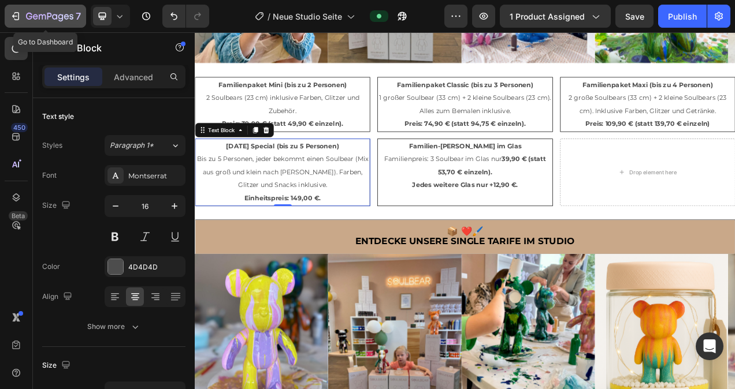
click at [14, 13] on icon "button" at bounding box center [16, 16] width 12 height 12
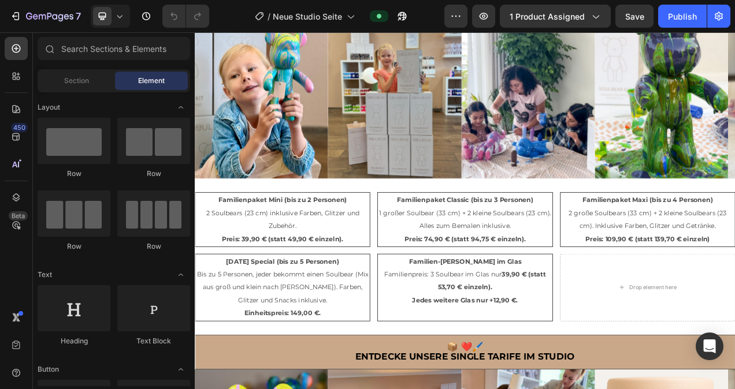
scroll to position [996, 0]
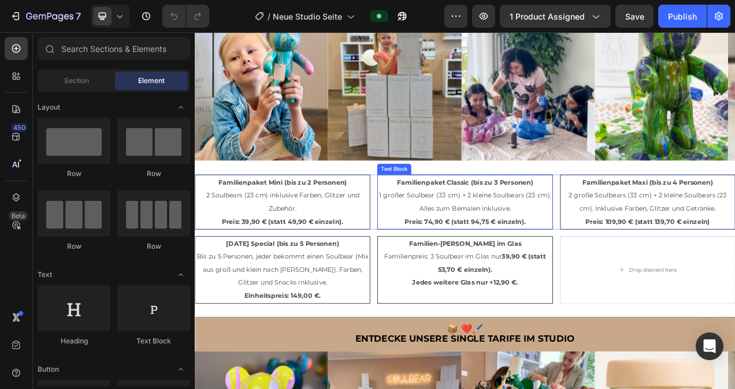
click at [627, 224] on p "Familienpaket Classic (bis zu 3 Personen) 1 großer Soulbear (33 cm) + 2 kleine …" at bounding box center [540, 250] width 221 height 66
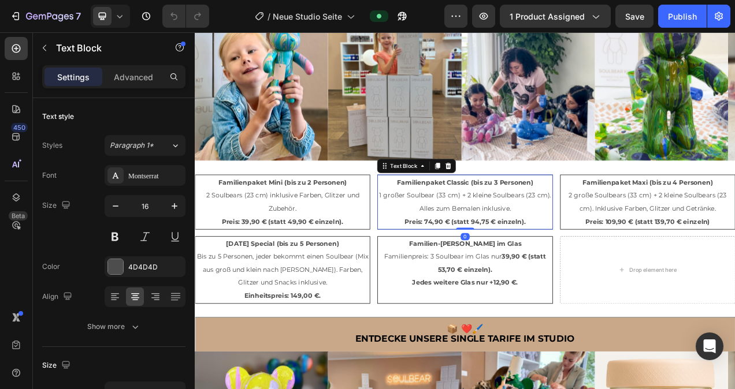
click at [627, 224] on p "Familienpaket Classic (bis zu 3 Personen) 1 großer Soulbear (33 cm) + 2 kleine …" at bounding box center [540, 250] width 221 height 66
drag, startPoint x: 627, startPoint y: 224, endPoint x: 544, endPoint y: 232, distance: 83.0
click at [544, 232] on p "Familienpaket Classic (bis zu 3 Personen) 1 großer Soulbear (33 cm) + 2 kleine …" at bounding box center [540, 250] width 221 height 66
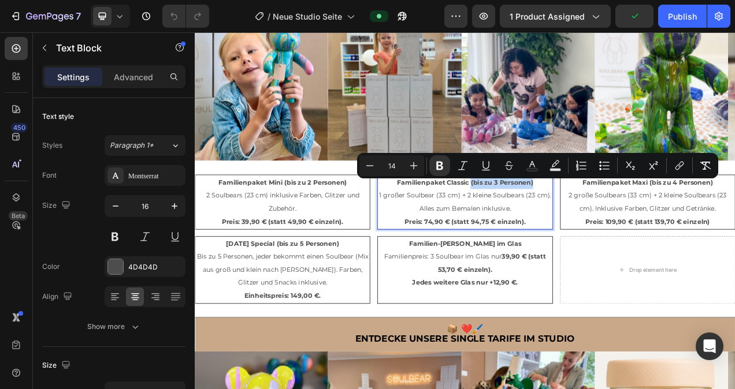
copy strong "(bis zu 3 Personen)"
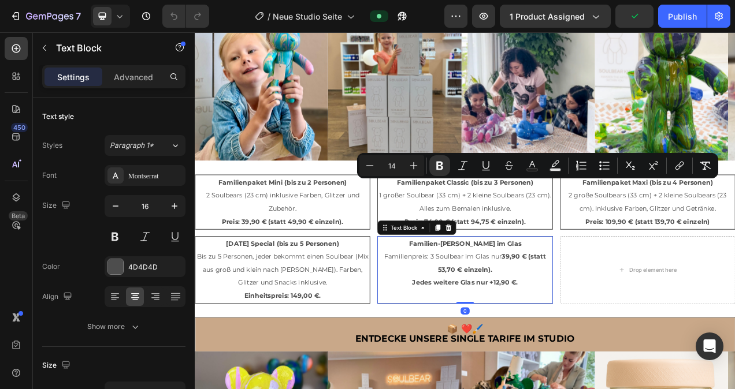
click at [605, 307] on p "Familien-[PERSON_NAME] im Glas Familienpreis: 3 Soulbear im Glas nur 39,90 € (s…" at bounding box center [540, 329] width 221 height 66
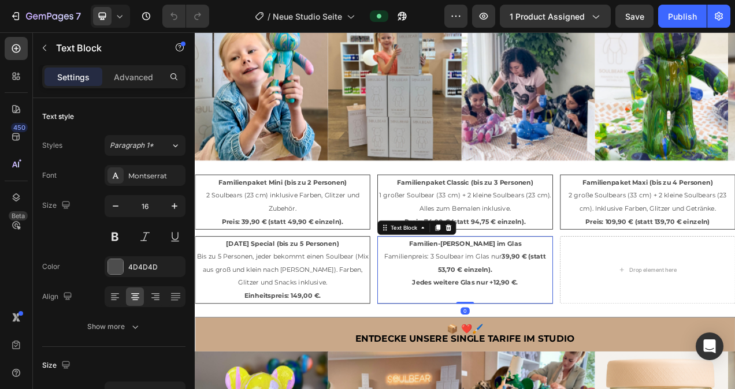
click at [606, 307] on p "Familien-[PERSON_NAME] im Glas Familienpreis: 3 Soulbear im Glas nur 39,90 € (s…" at bounding box center [540, 329] width 221 height 66
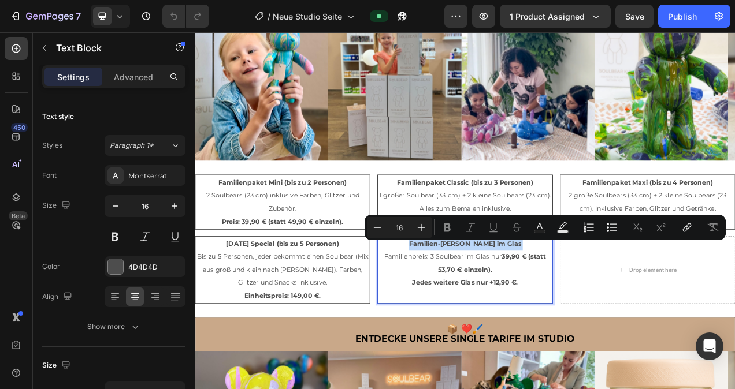
click at [606, 307] on p "Familien-[PERSON_NAME] im Glas Familienpreis: 3 Soulbear im Glas nur 39,90 € (s…" at bounding box center [540, 329] width 221 height 66
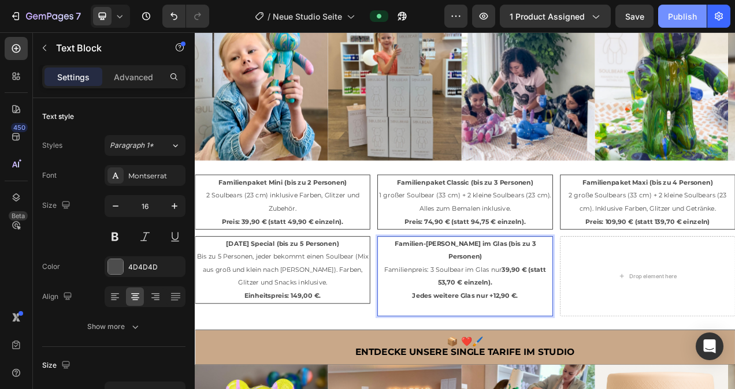
click at [677, 23] on button "Publish" at bounding box center [682, 16] width 49 height 23
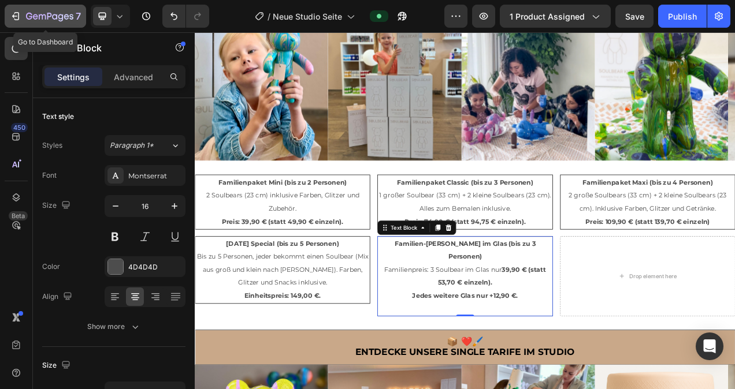
click at [16, 16] on icon "button" at bounding box center [14, 15] width 5 height 3
